Goal: Transaction & Acquisition: Obtain resource

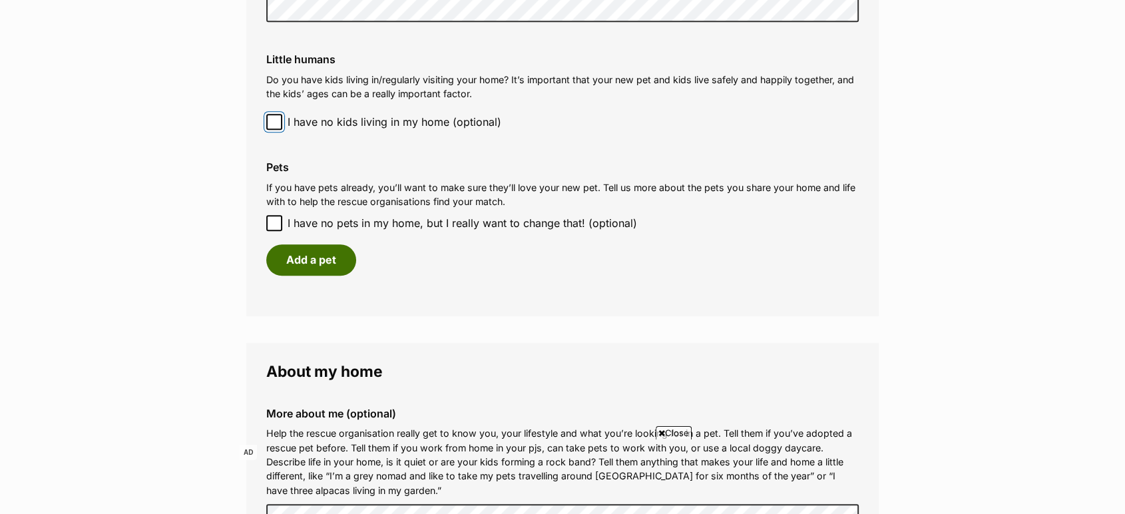
scroll to position [1109, 0]
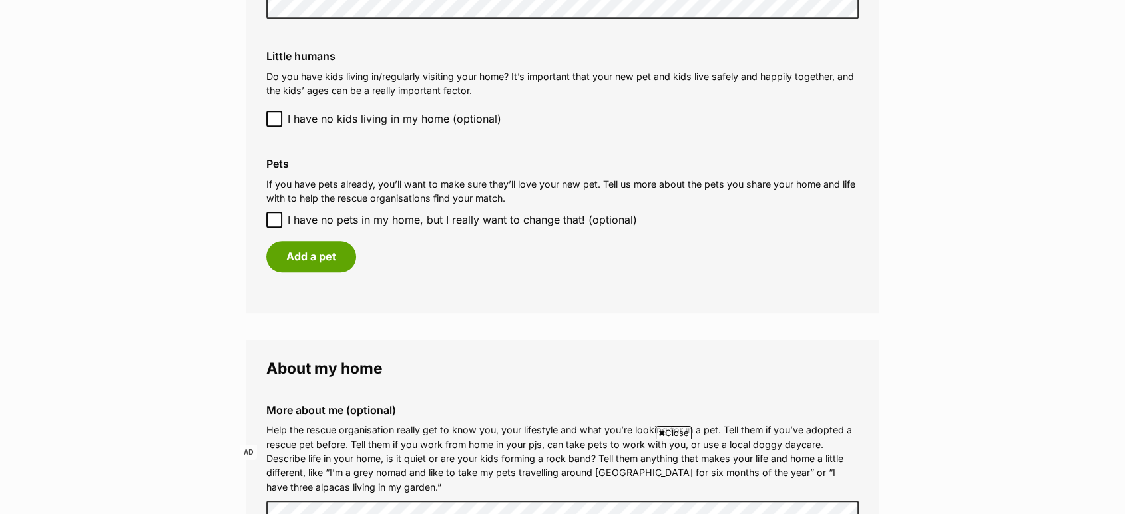
click at [275, 222] on icon at bounding box center [274, 219] width 9 height 9
click at [275, 222] on input "I have no pets in my home, but I really want to change that! (optional)" at bounding box center [274, 220] width 16 height 16
checkbox input "true"
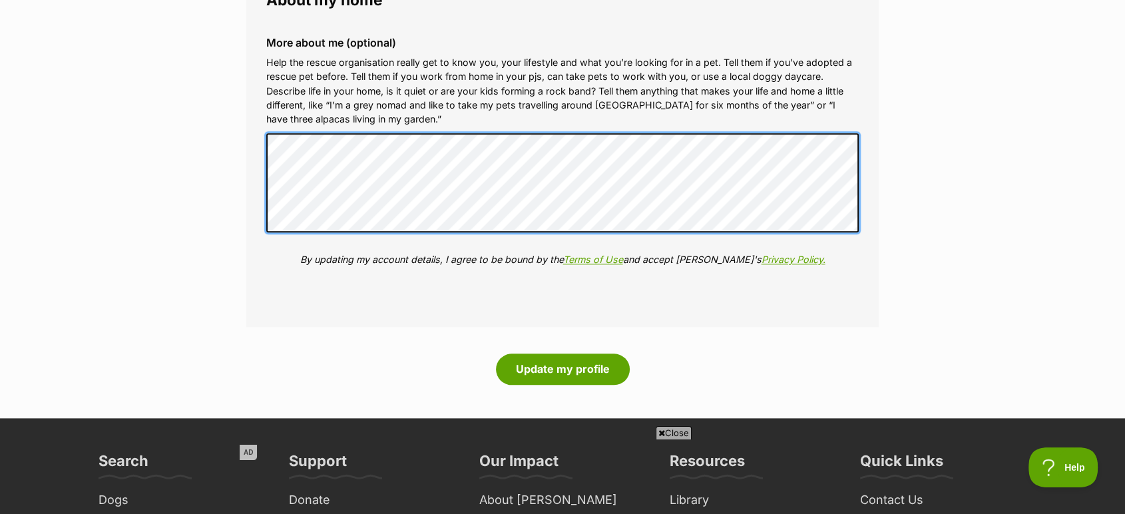
scroll to position [1480, 0]
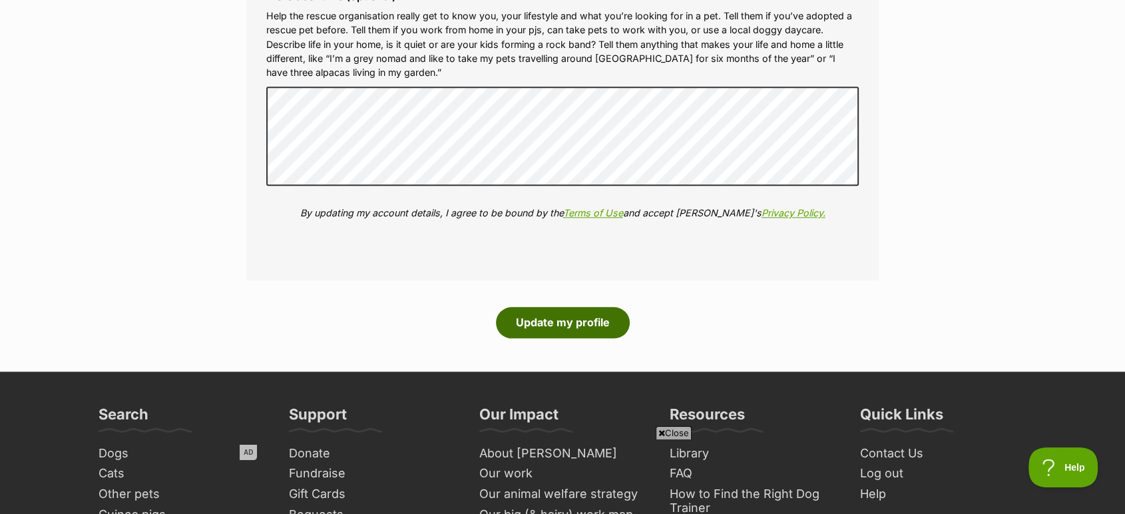
click at [556, 324] on button "Update my profile" at bounding box center [563, 322] width 134 height 31
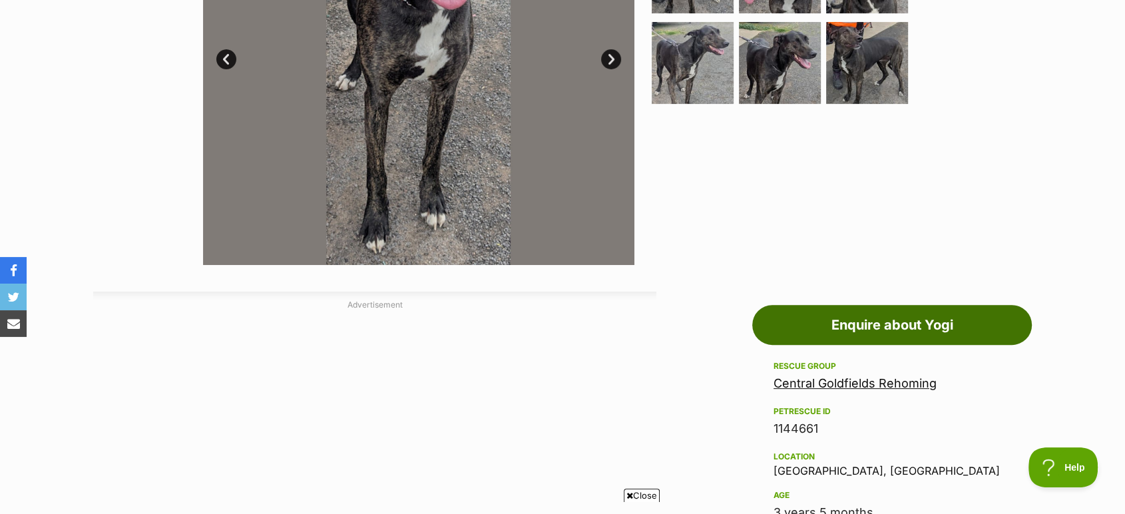
click at [859, 326] on link "Enquire about Yogi" at bounding box center [892, 325] width 280 height 40
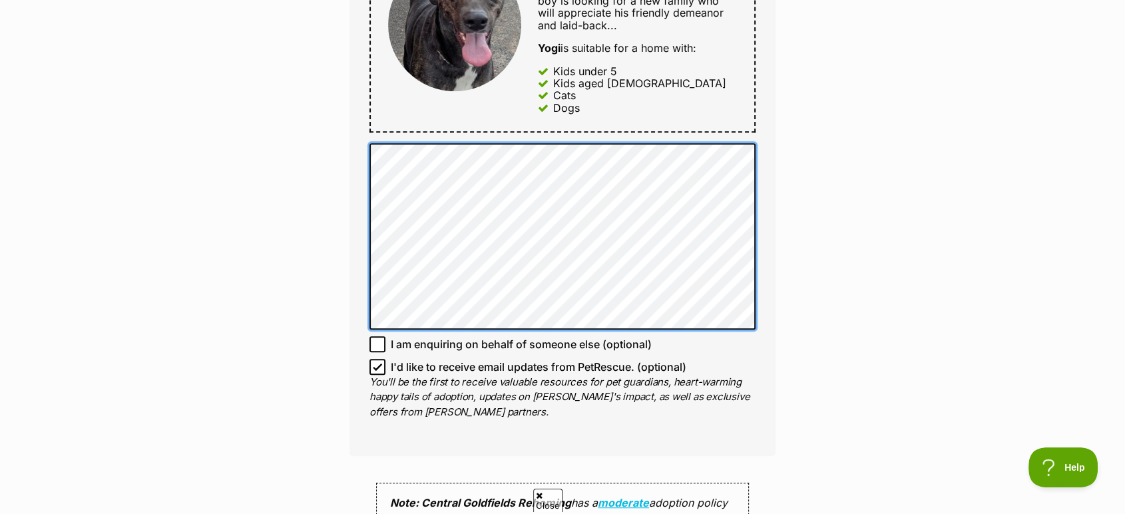
scroll to position [740, 0]
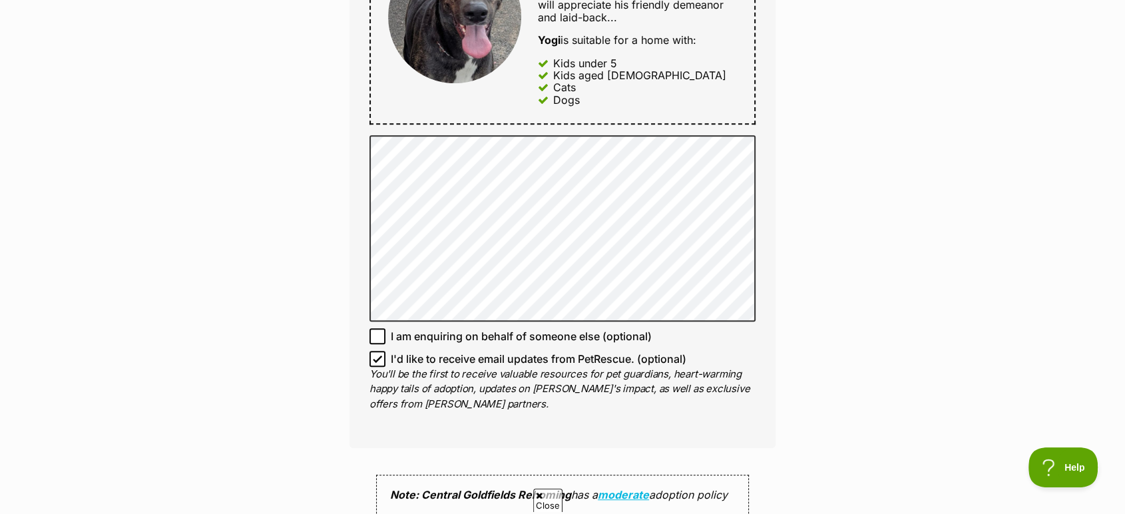
click at [378, 354] on icon at bounding box center [377, 358] width 9 height 9
click at [378, 351] on input "I'd like to receive email updates from PetRescue. (optional)" at bounding box center [378, 359] width 16 height 16
checkbox input "false"
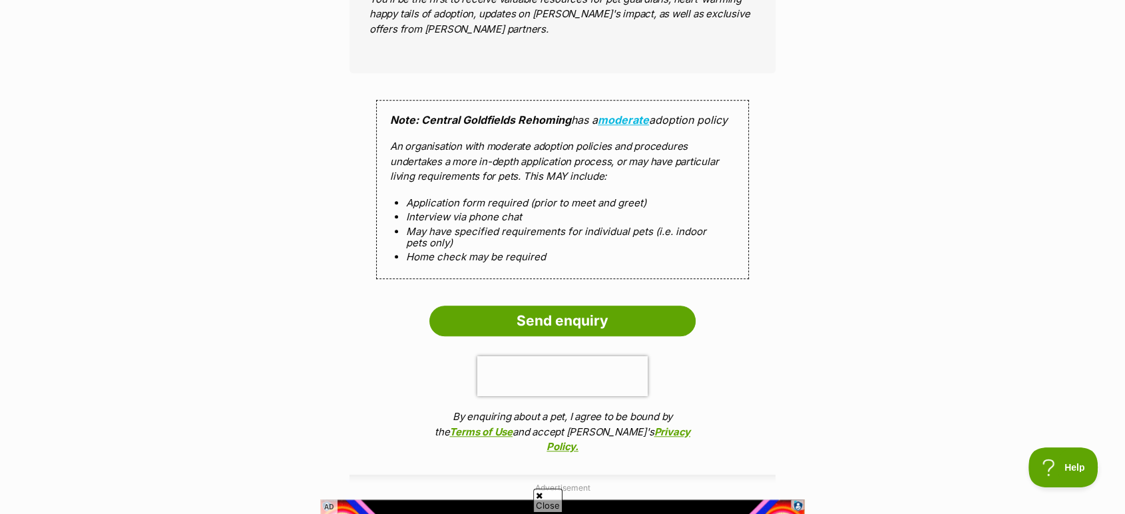
scroll to position [1109, 0]
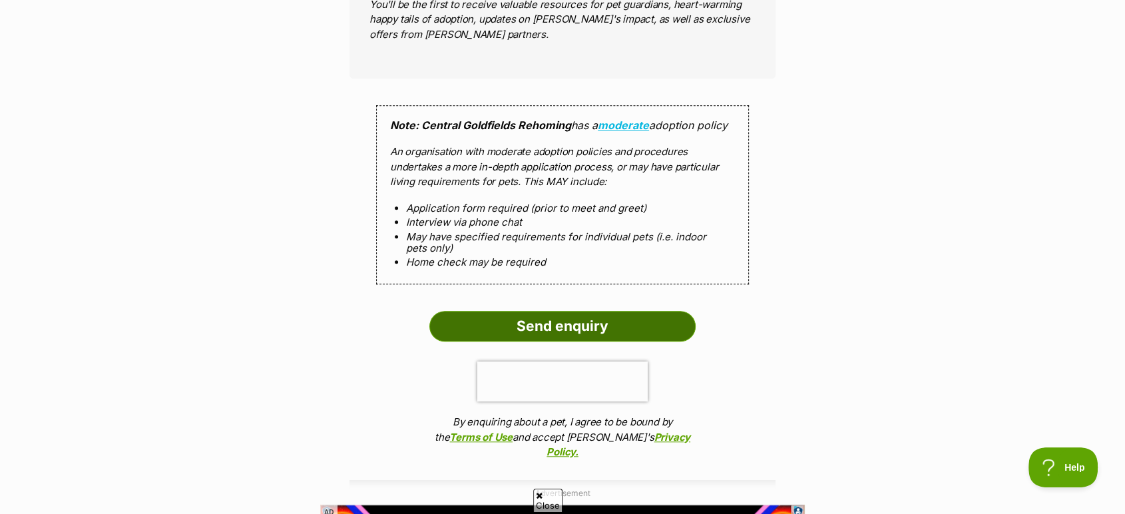
click at [565, 311] on input "Send enquiry" at bounding box center [562, 326] width 266 height 31
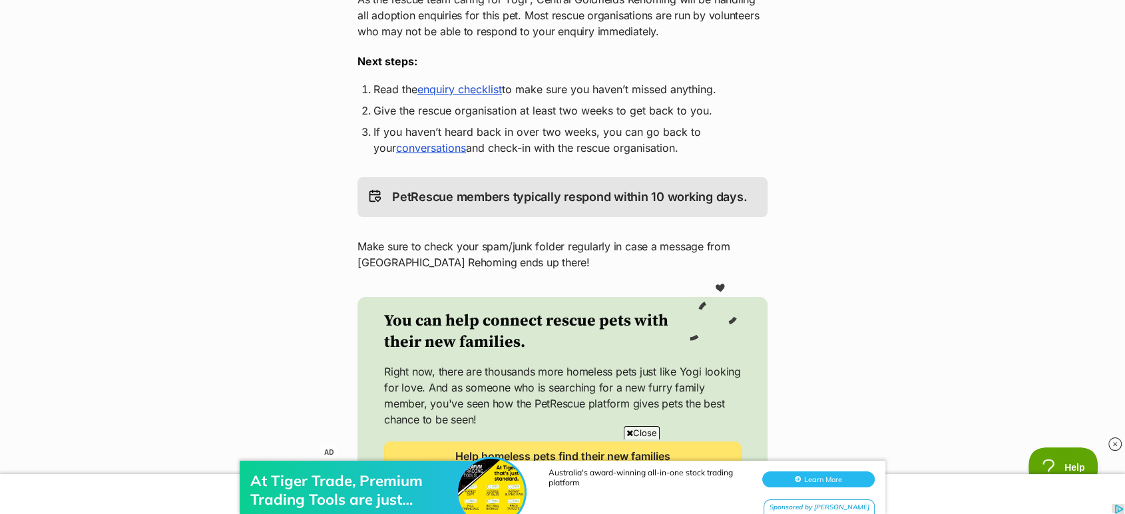
scroll to position [222, 0]
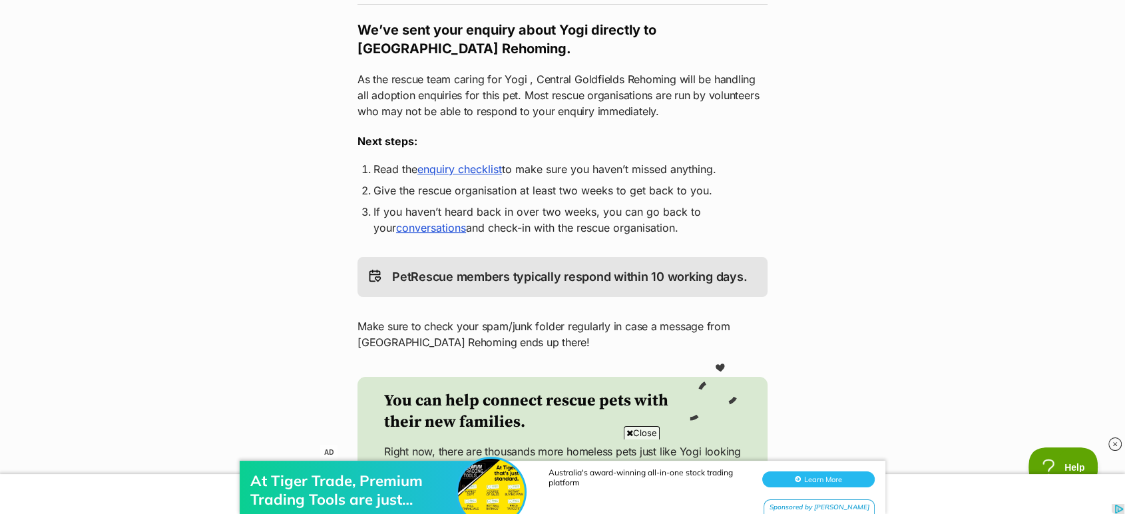
click at [477, 176] on link "enquiry checklist" at bounding box center [459, 168] width 85 height 13
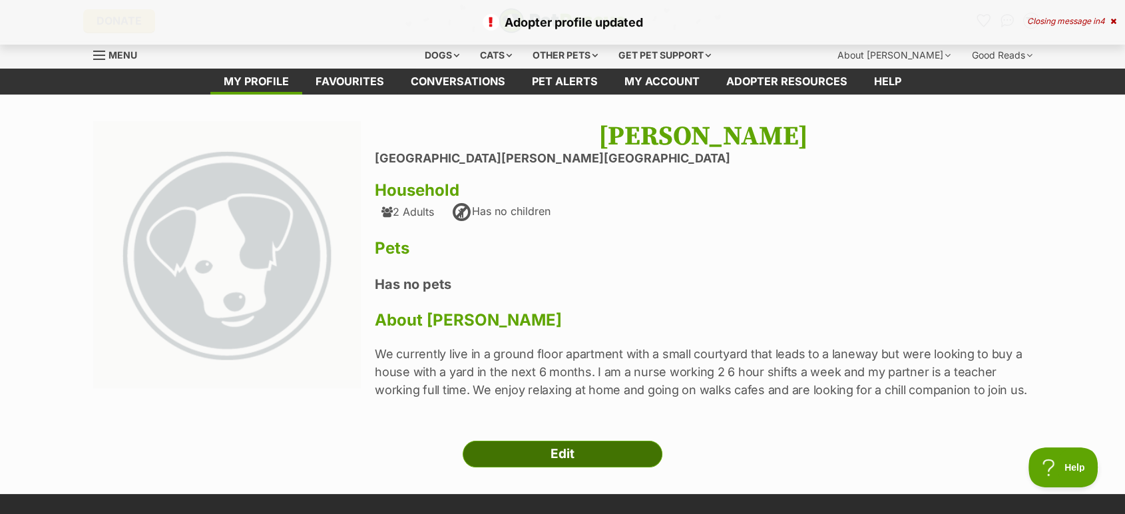
click at [579, 449] on link "Edit" at bounding box center [563, 454] width 200 height 27
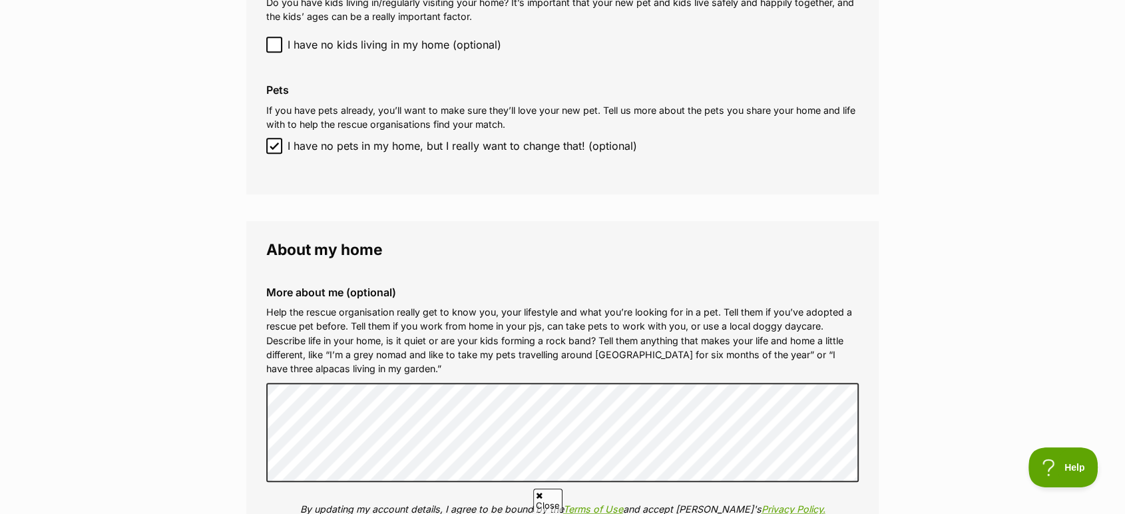
scroll to position [1553, 0]
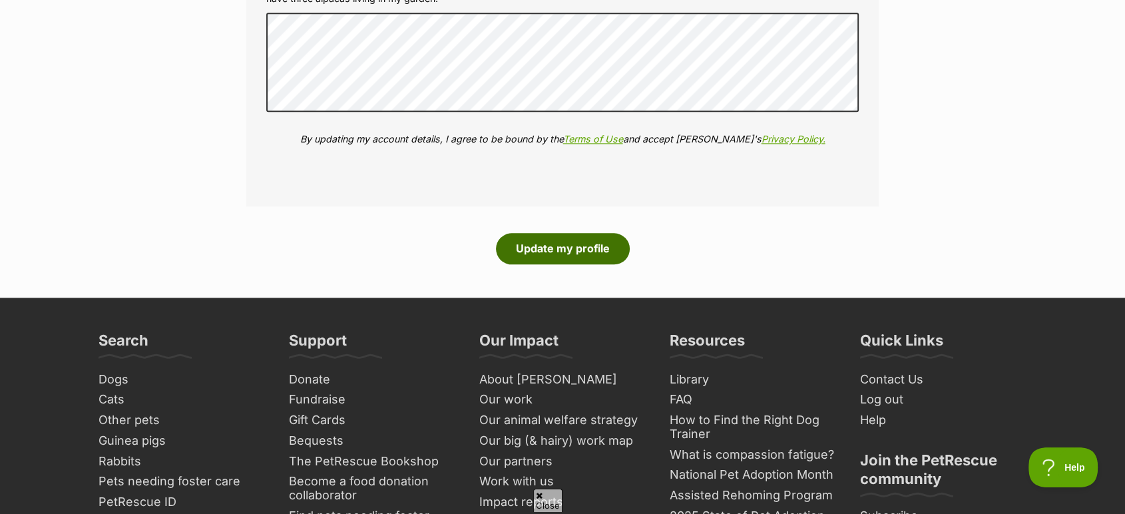
click at [554, 249] on button "Update my profile" at bounding box center [563, 248] width 134 height 31
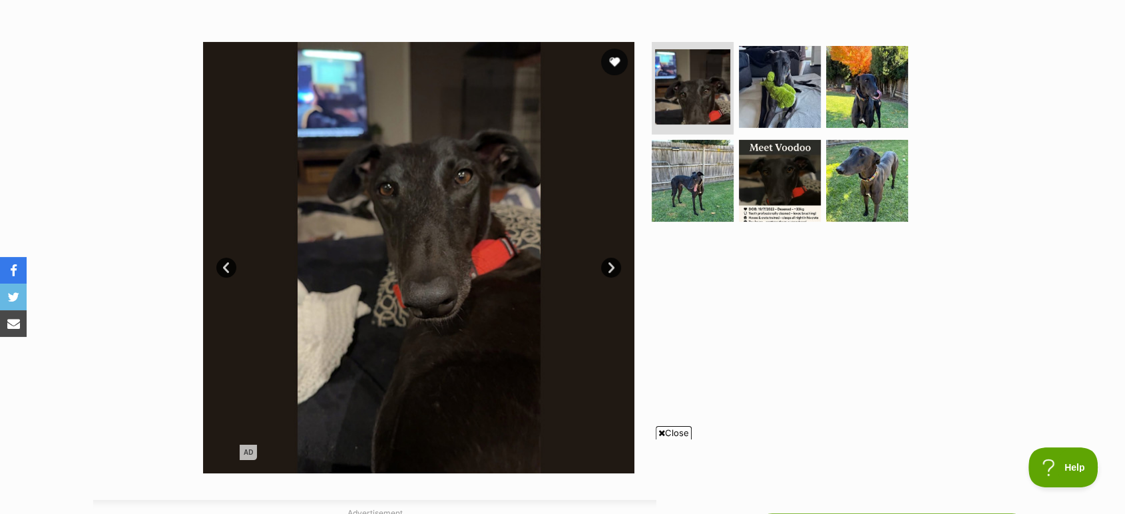
scroll to position [222, 0]
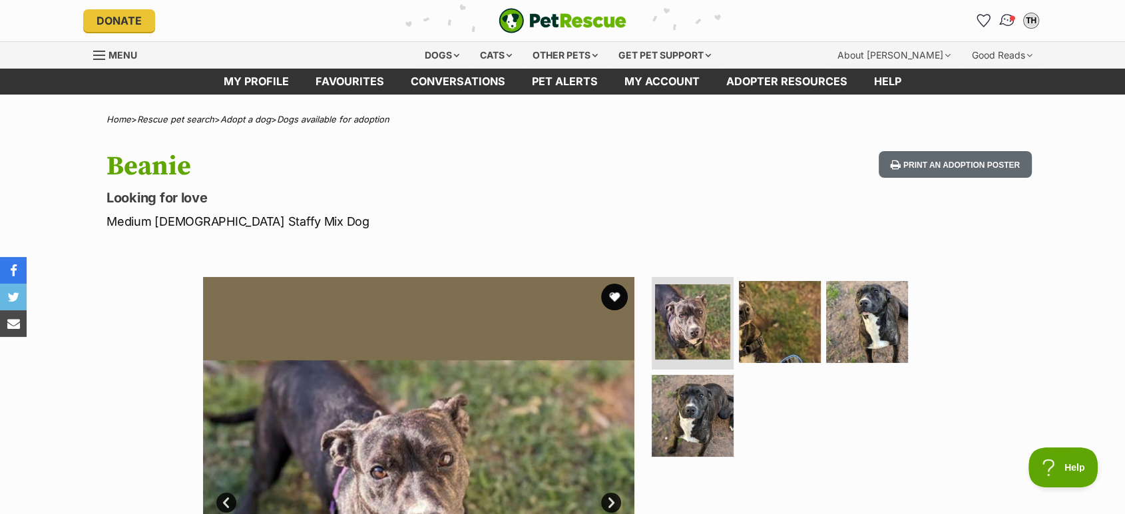
click at [1008, 16] on img "Conversations" at bounding box center [1008, 20] width 18 height 17
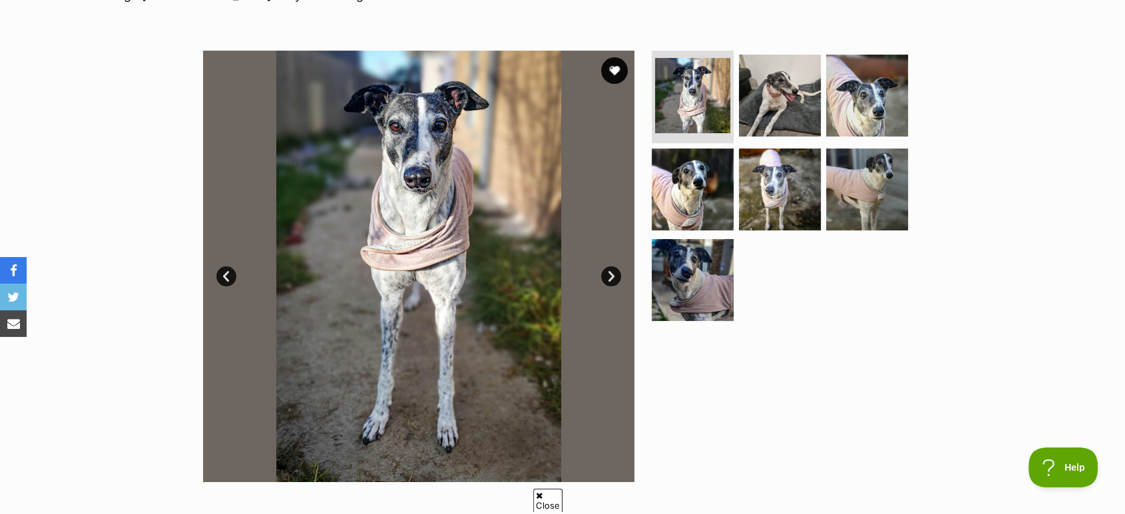
scroll to position [222, 0]
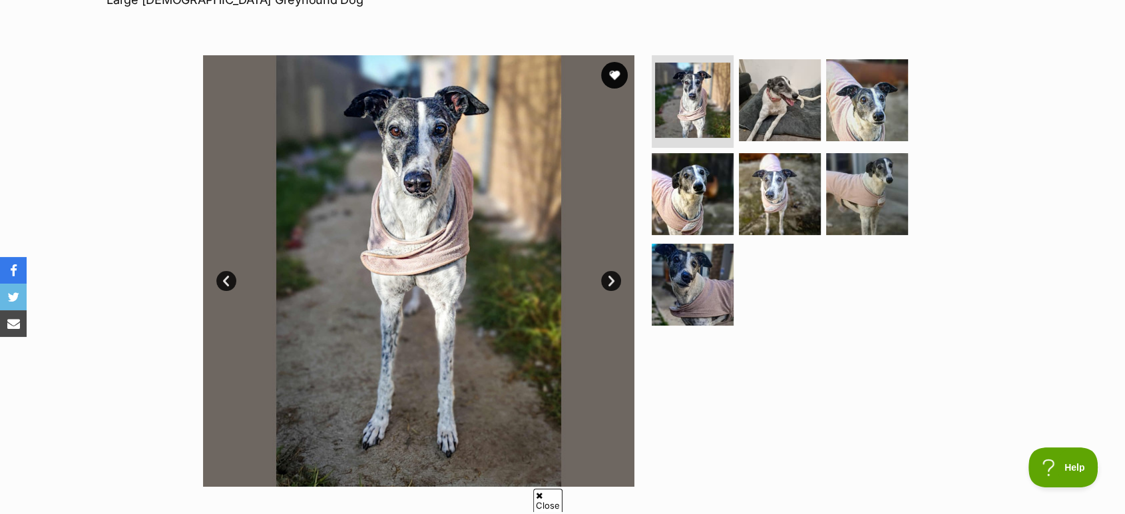
click at [613, 279] on link "Next" at bounding box center [611, 281] width 20 height 20
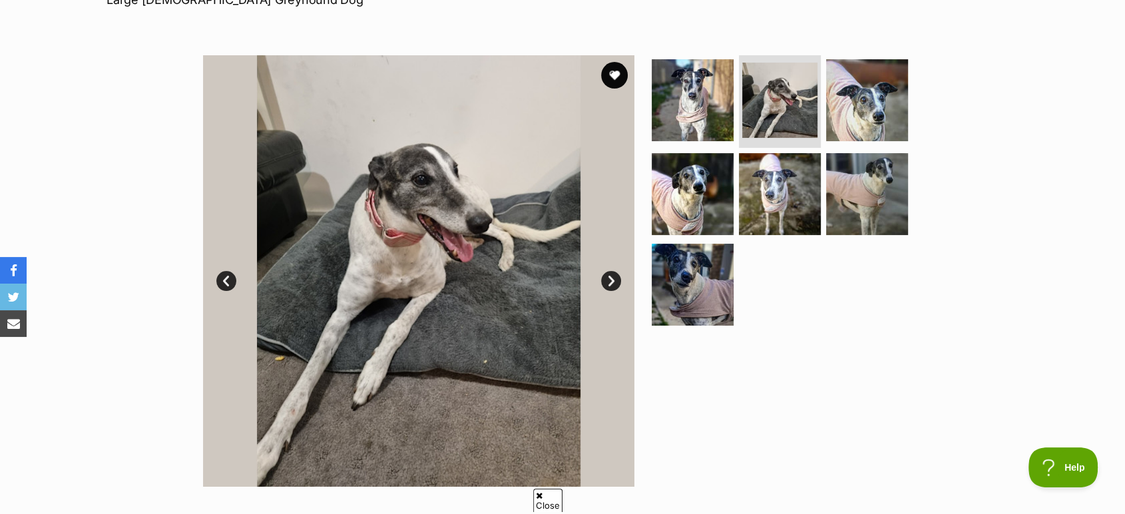
click at [613, 279] on link "Next" at bounding box center [611, 281] width 20 height 20
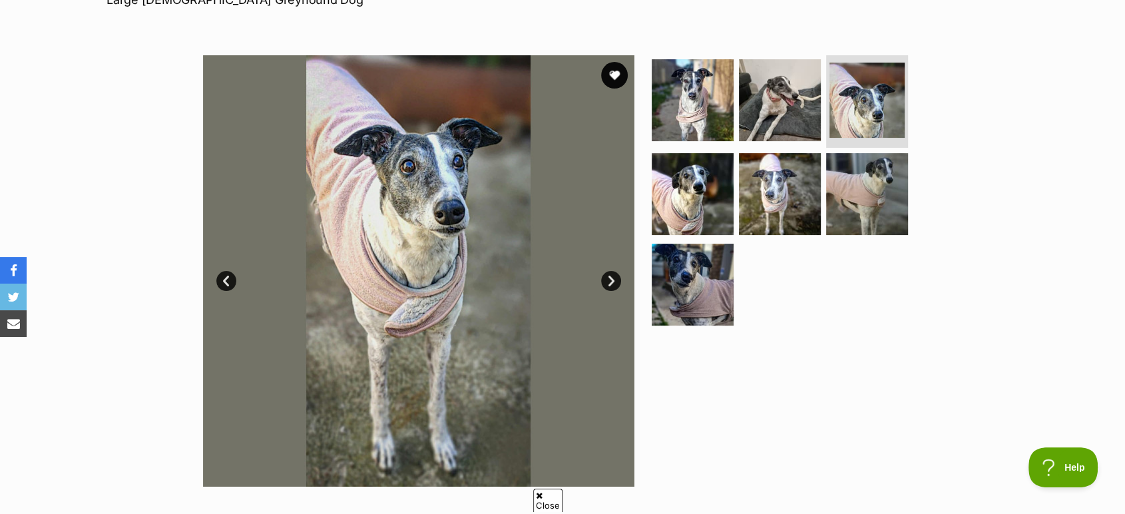
click at [613, 279] on link "Next" at bounding box center [611, 281] width 20 height 20
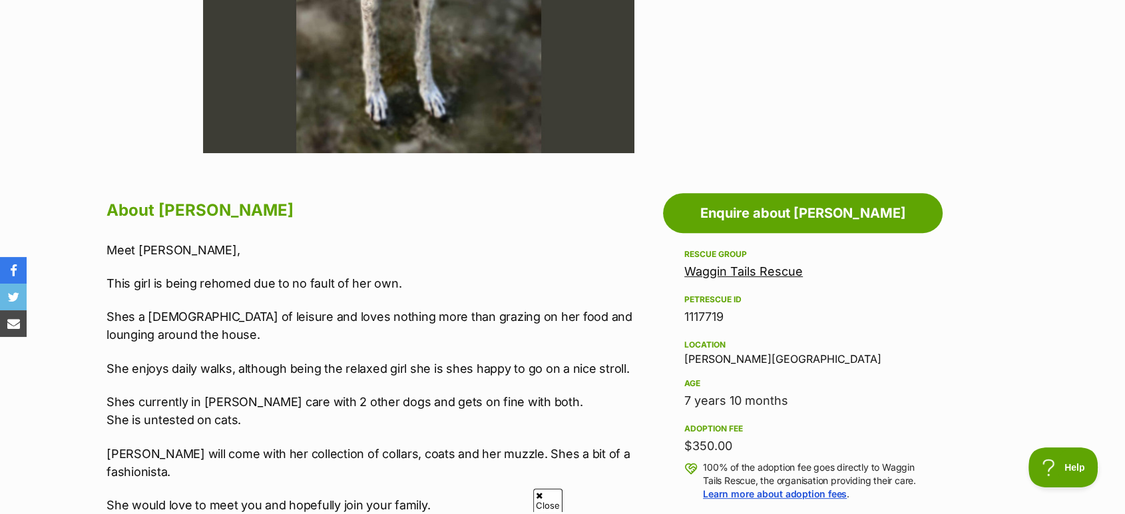
scroll to position [591, 0]
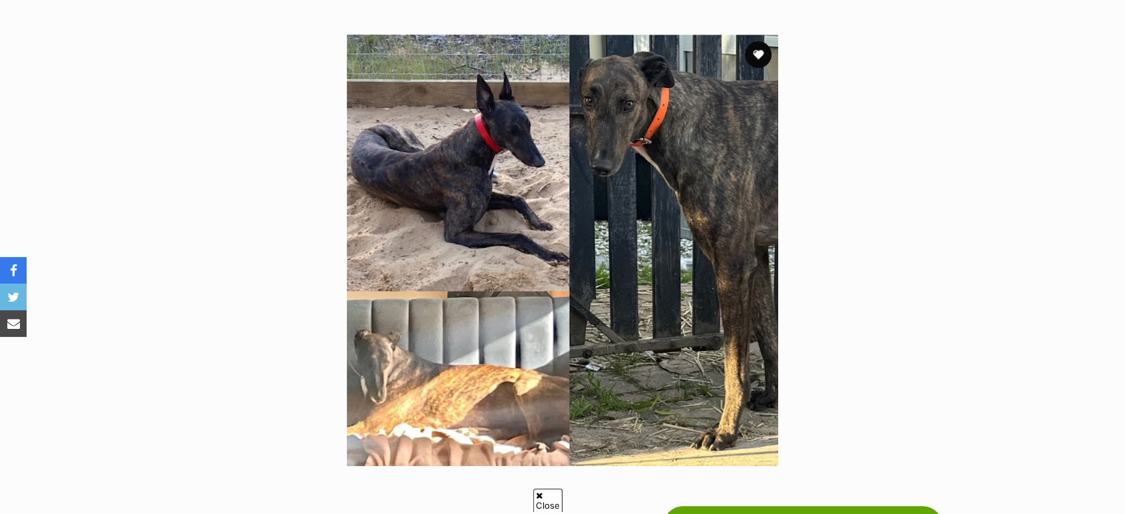
scroll to position [222, 0]
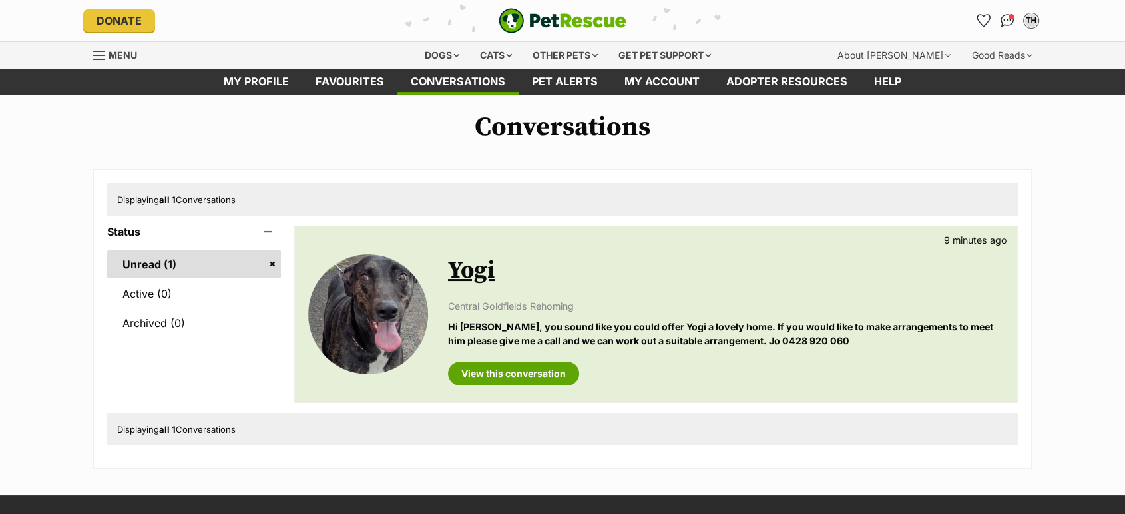
click at [465, 267] on link "Yogi" at bounding box center [471, 271] width 47 height 30
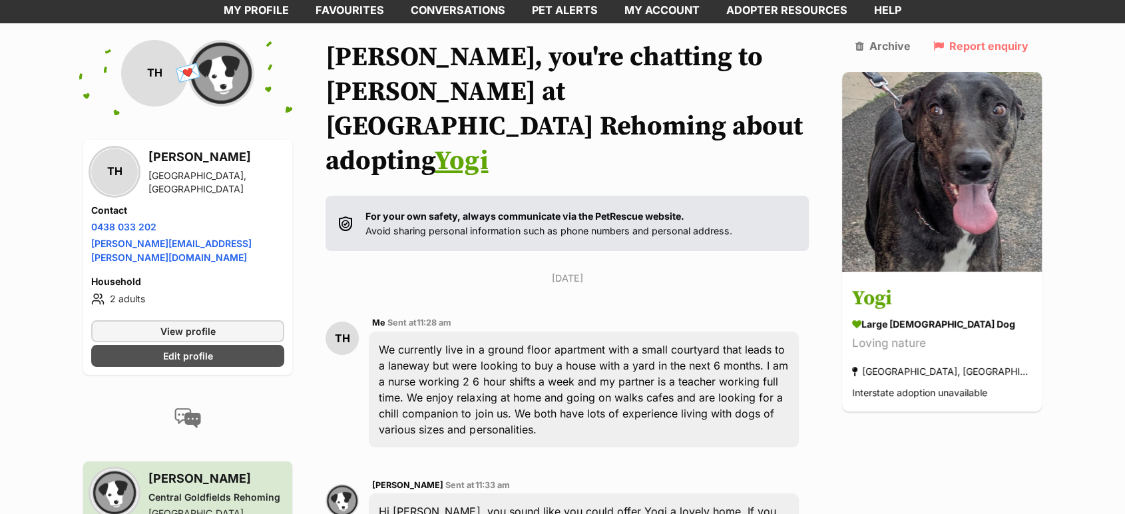
scroll to position [74, 0]
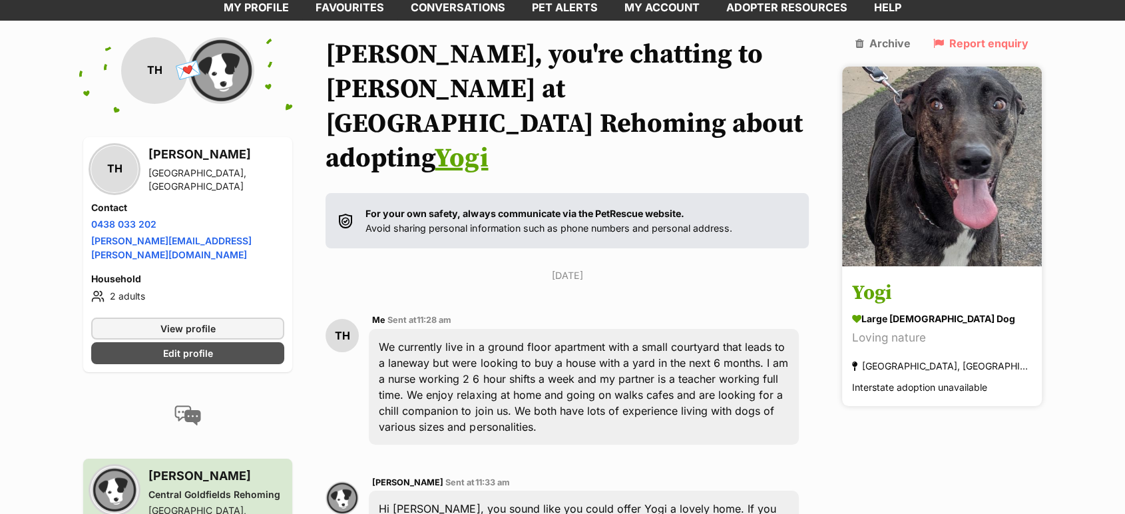
click at [906, 278] on h3 "Yogi" at bounding box center [942, 293] width 180 height 30
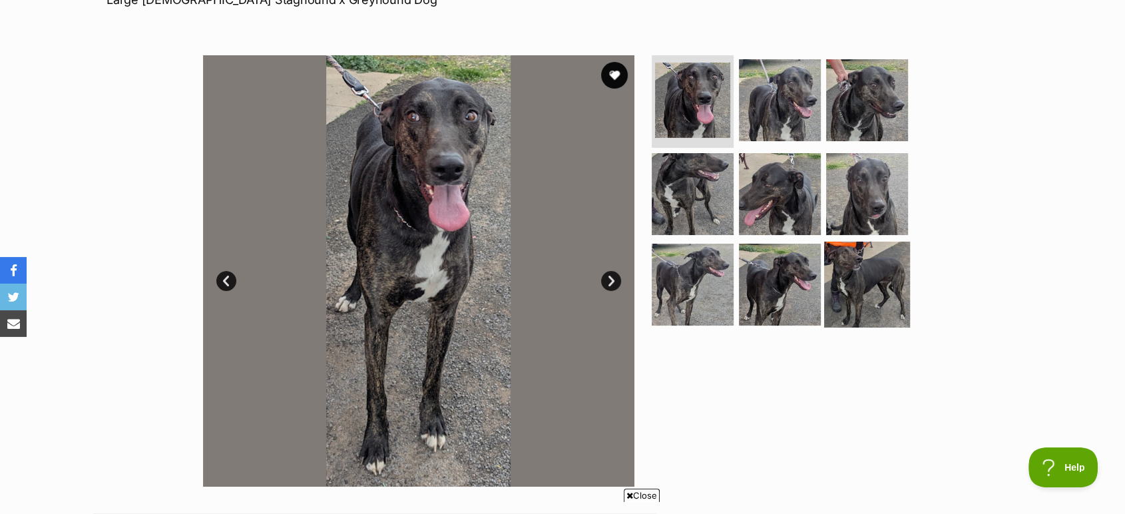
click at [858, 266] on img at bounding box center [867, 285] width 86 height 86
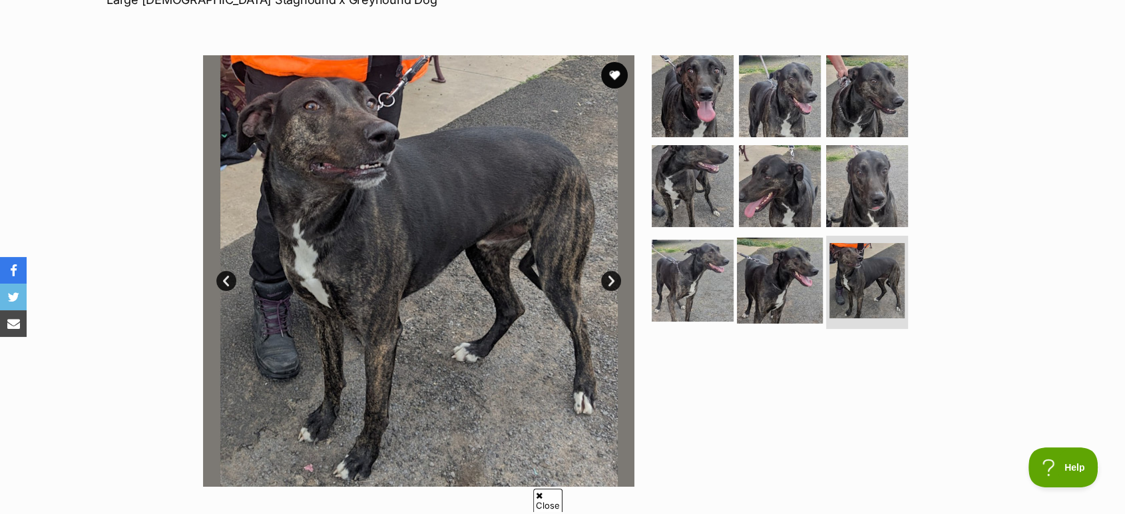
click at [756, 263] on img at bounding box center [780, 281] width 86 height 86
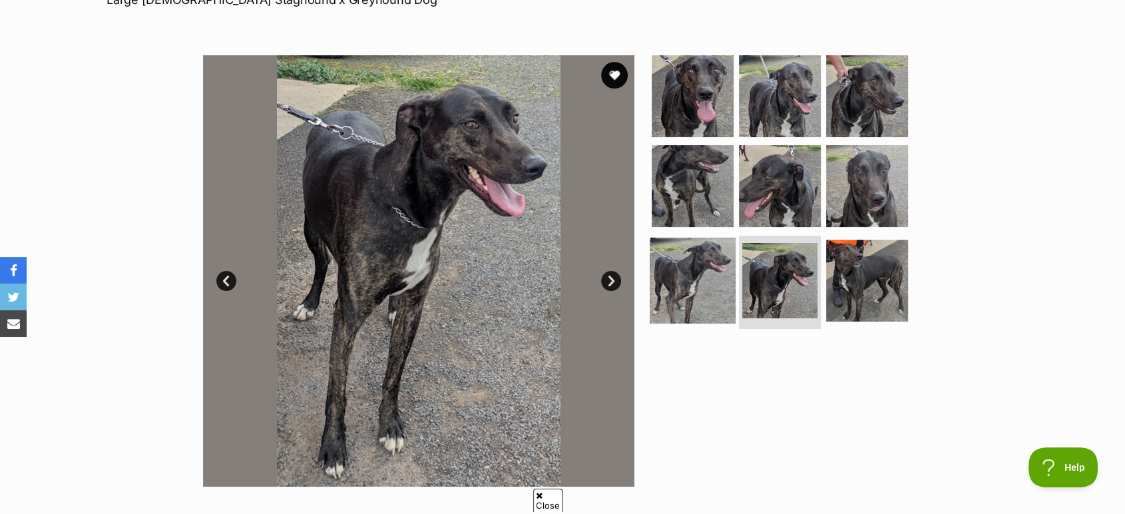
click at [705, 251] on img at bounding box center [693, 281] width 86 height 86
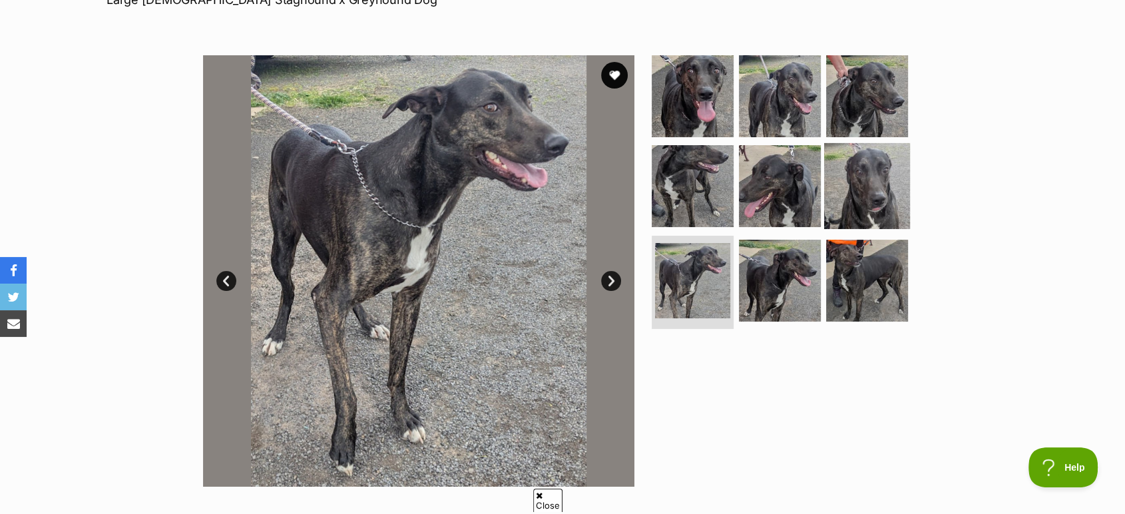
click at [877, 166] on img at bounding box center [867, 186] width 86 height 86
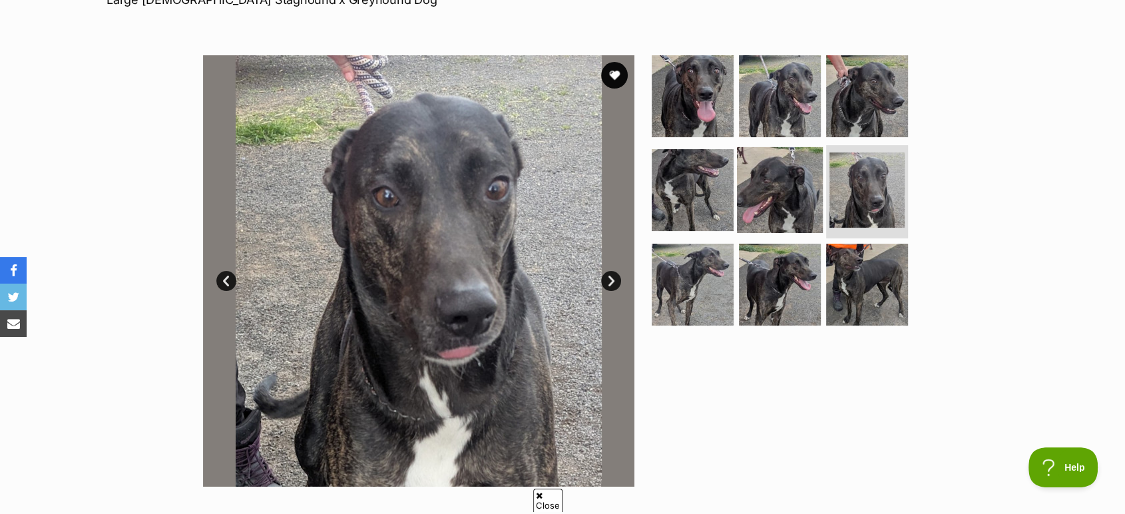
click at [764, 187] on img at bounding box center [780, 190] width 86 height 86
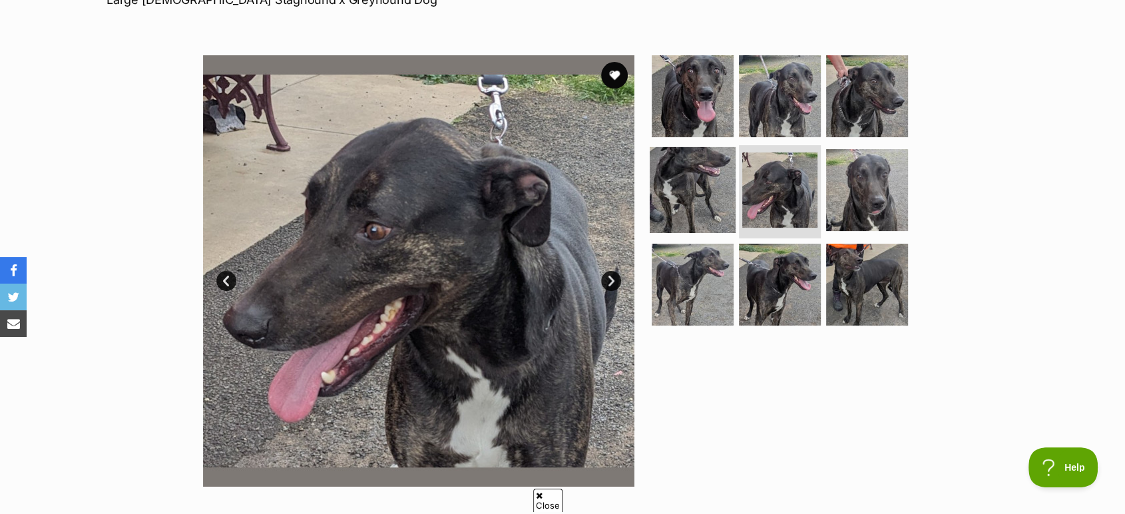
click at [683, 186] on img at bounding box center [693, 190] width 86 height 86
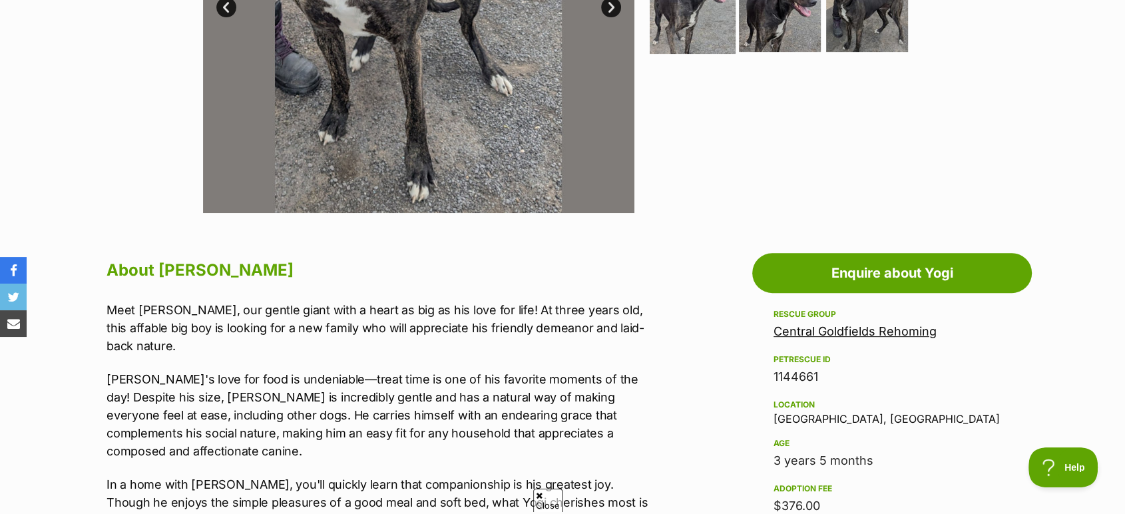
scroll to position [540, 0]
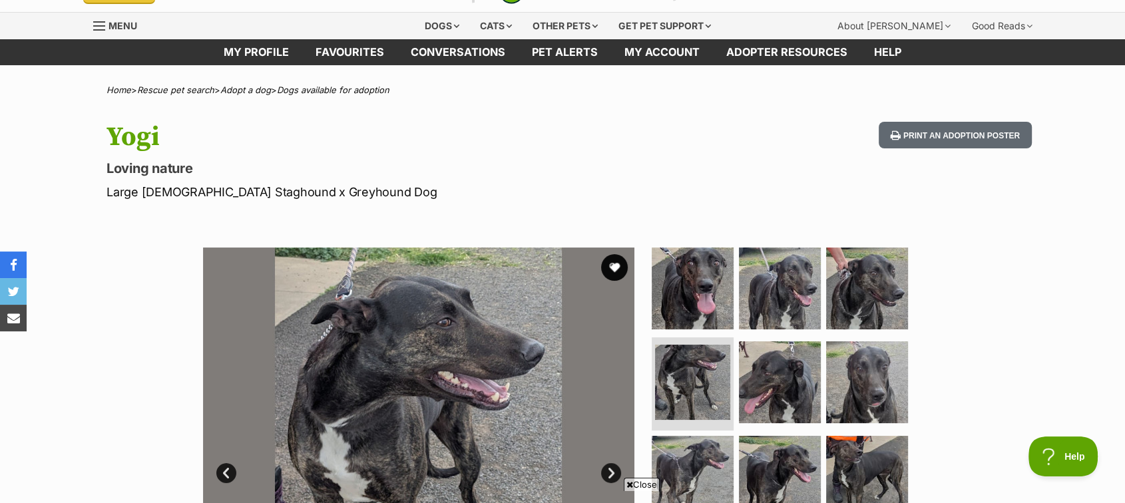
scroll to position [0, 0]
